Goal: Navigation & Orientation: Go to known website

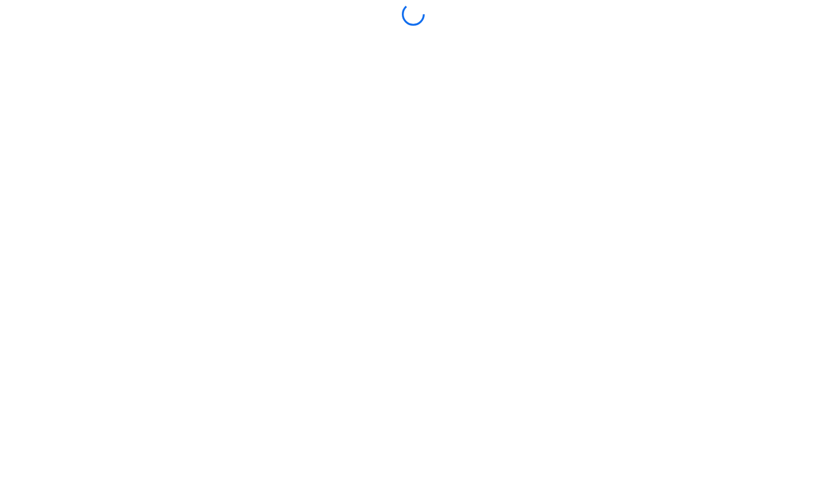
click at [495, 276] on div at bounding box center [413, 247] width 820 height 489
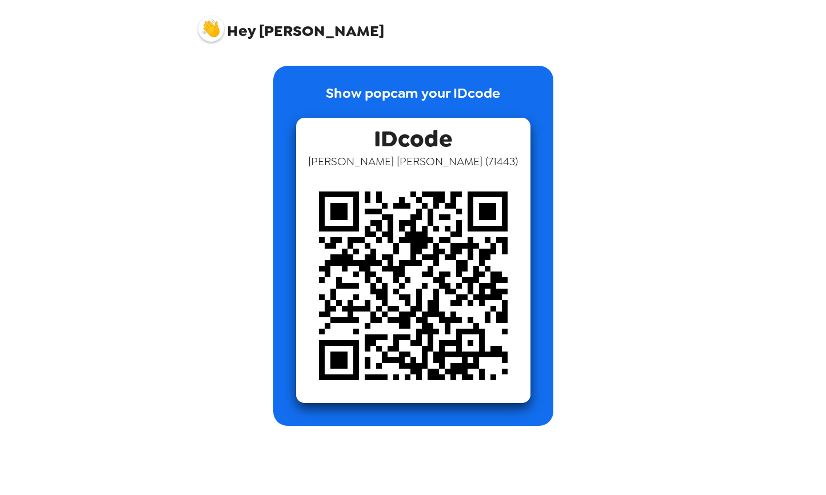
scroll to position [1, 0]
click at [452, 290] on img at bounding box center [413, 286] width 234 height 234
